Goal: Navigation & Orientation: Find specific page/section

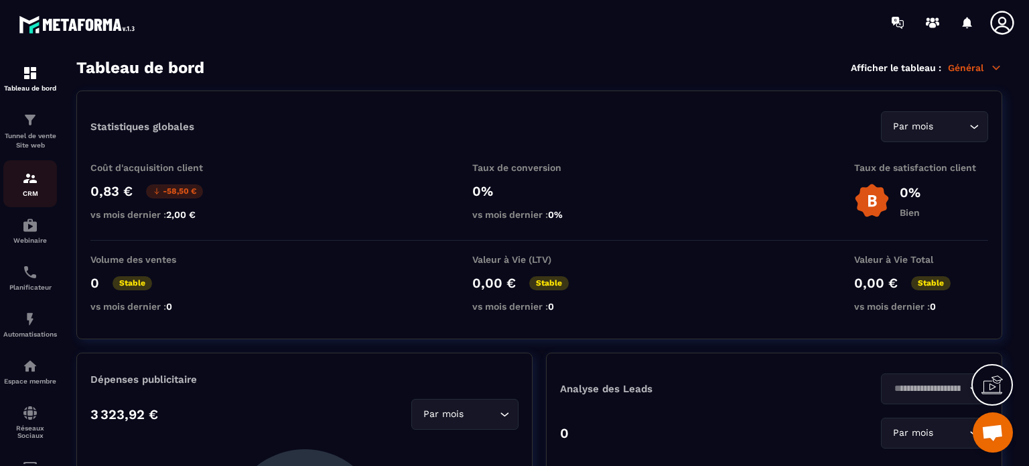
click at [31, 175] on img at bounding box center [30, 178] width 16 height 16
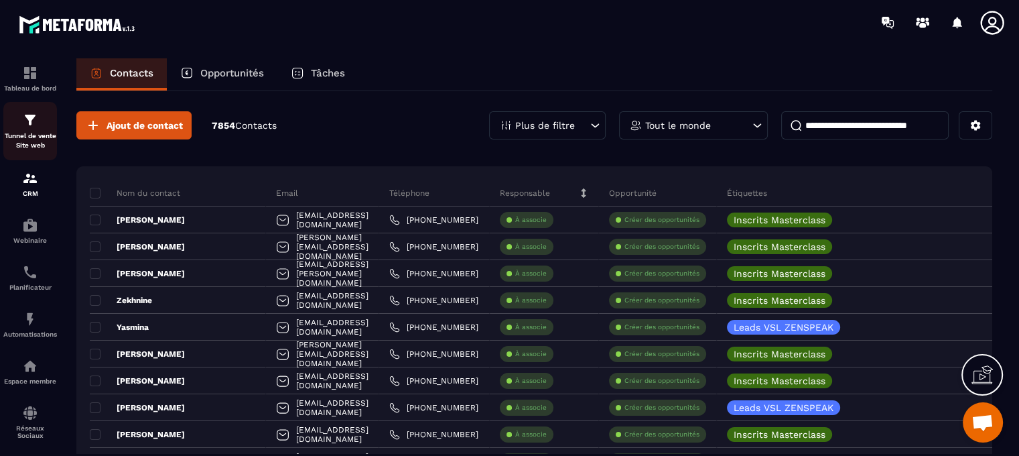
click at [37, 117] on img at bounding box center [30, 120] width 16 height 16
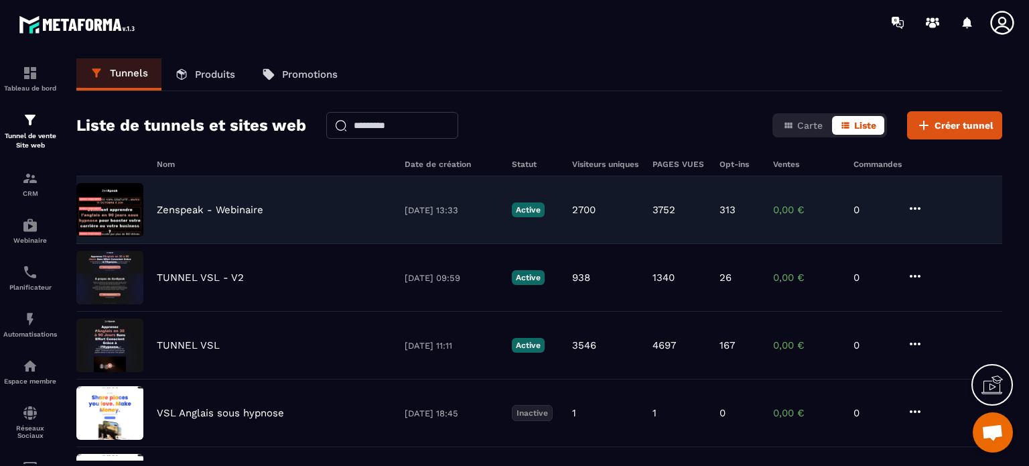
click at [198, 222] on div "Zenspeak - Webinaire [DATE] 13:33 Active 2700 3752 313 0,00 € 0" at bounding box center [539, 210] width 926 height 68
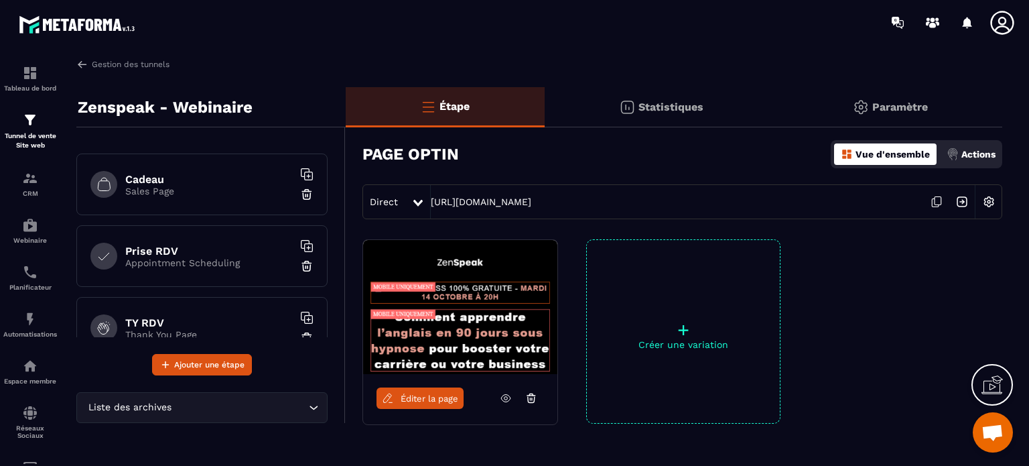
scroll to position [450, 0]
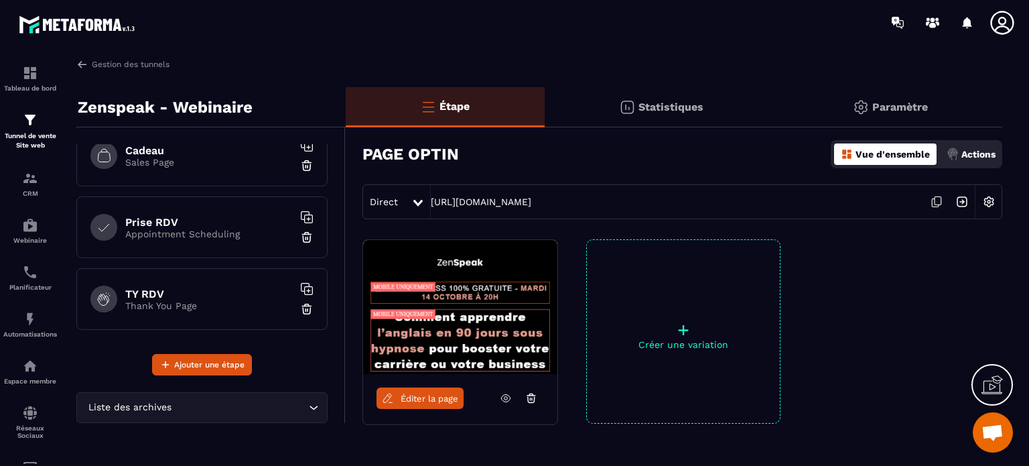
click at [151, 206] on div "Prise RDV Appointment Scheduling" at bounding box center [201, 227] width 251 height 62
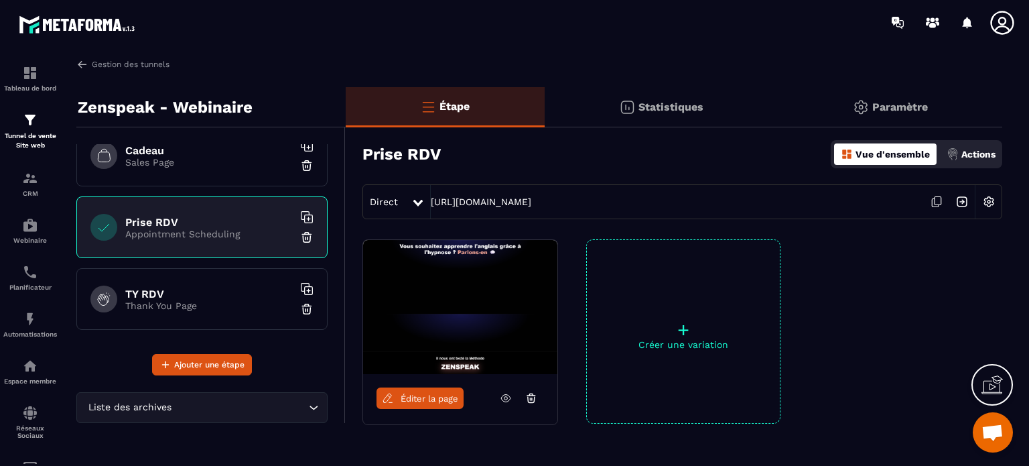
click at [507, 211] on div "Direct [URL][DOMAIN_NAME]" at bounding box center [683, 201] width 640 height 35
click at [509, 204] on link "[URL][DOMAIN_NAME]" at bounding box center [481, 201] width 101 height 11
click at [1005, 25] on icon at bounding box center [1001, 22] width 23 height 23
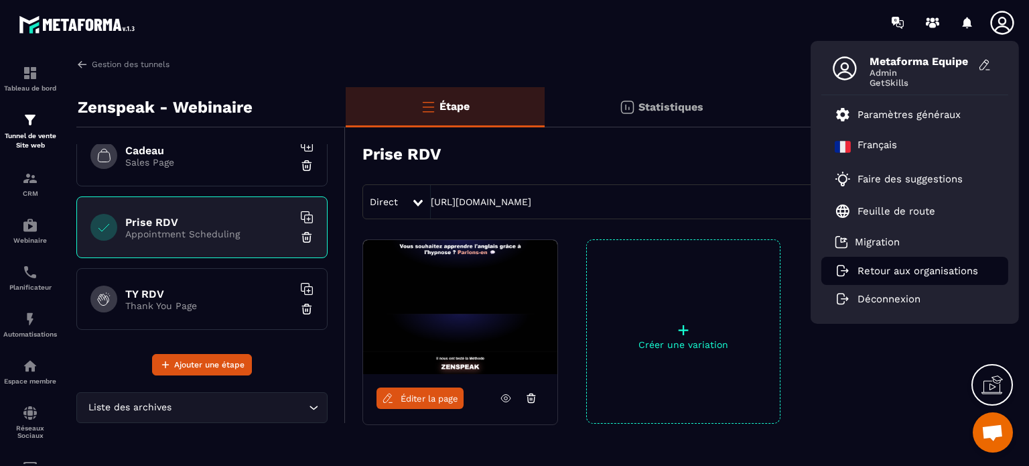
click at [894, 271] on p "Retour aux organisations" at bounding box center [918, 271] width 121 height 12
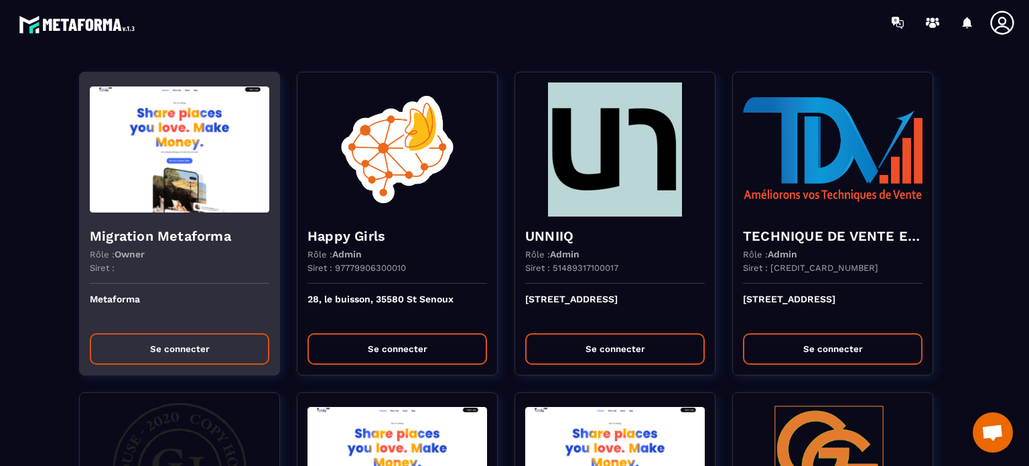
click at [185, 263] on div "Siret :" at bounding box center [180, 273] width 180 height 21
